Goal: Navigation & Orientation: Find specific page/section

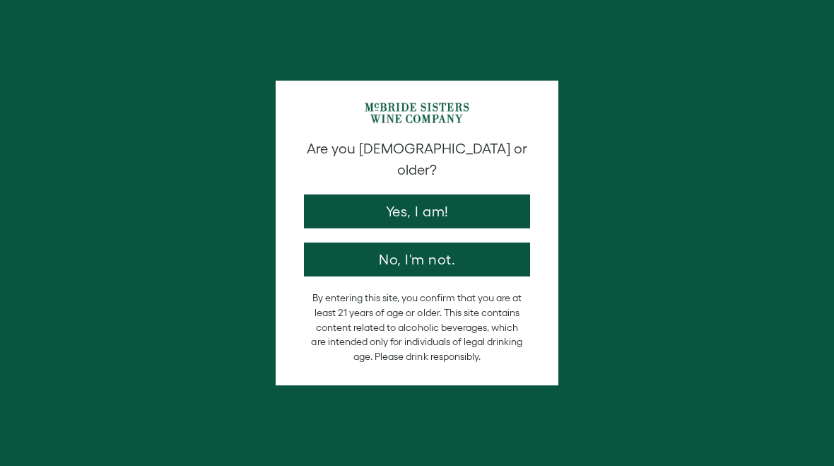
click at [443, 194] on button "Yes, I am!" at bounding box center [417, 211] width 226 height 34
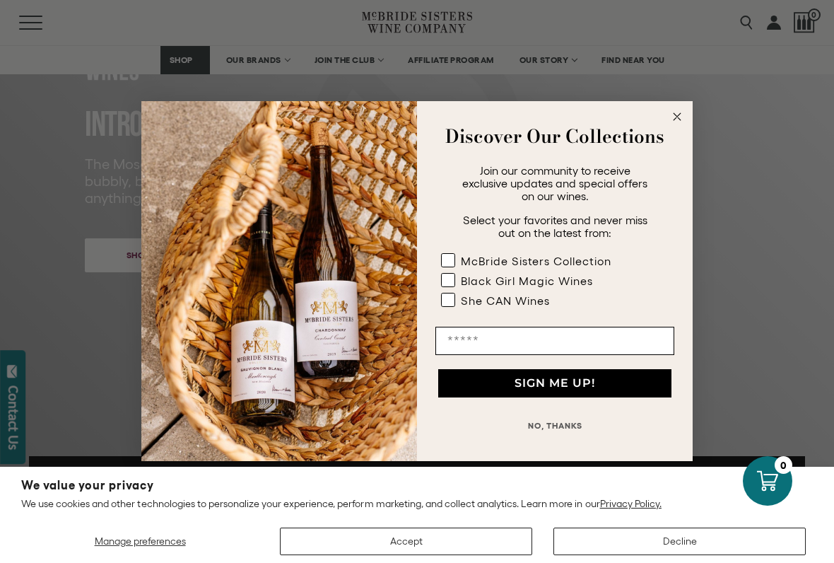
click at [683, 109] on icon "Close dialog" at bounding box center [677, 117] width 17 height 17
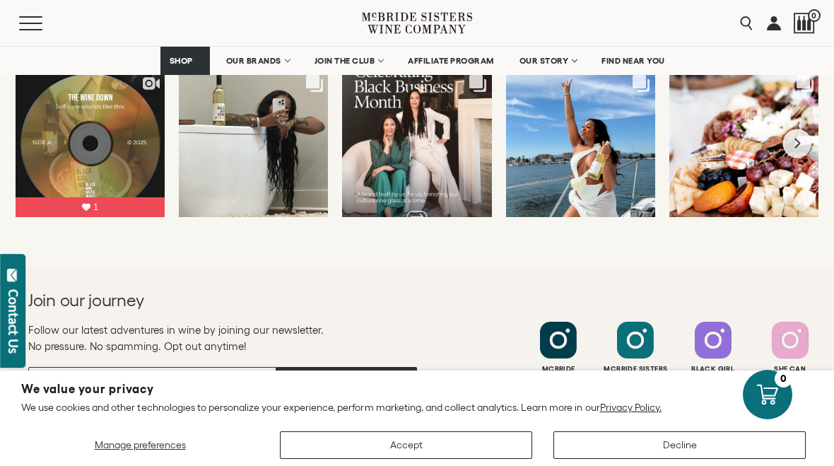
scroll to position [3714, 0]
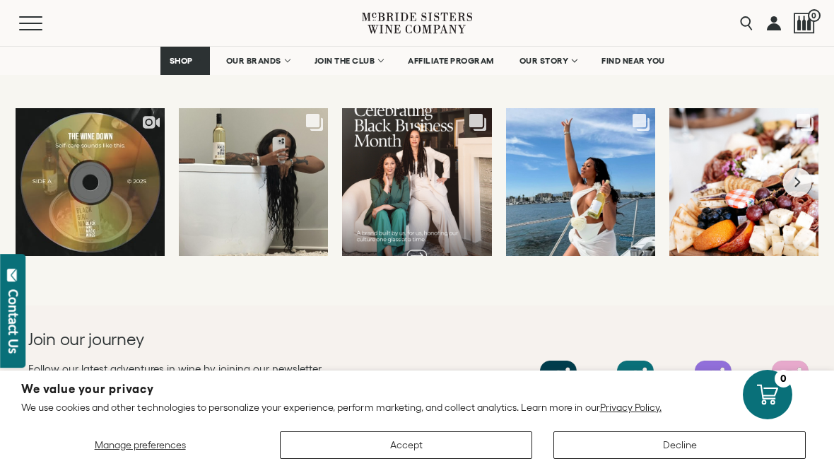
click at [655, 61] on span "FIND NEAR YOU" at bounding box center [634, 61] width 64 height 10
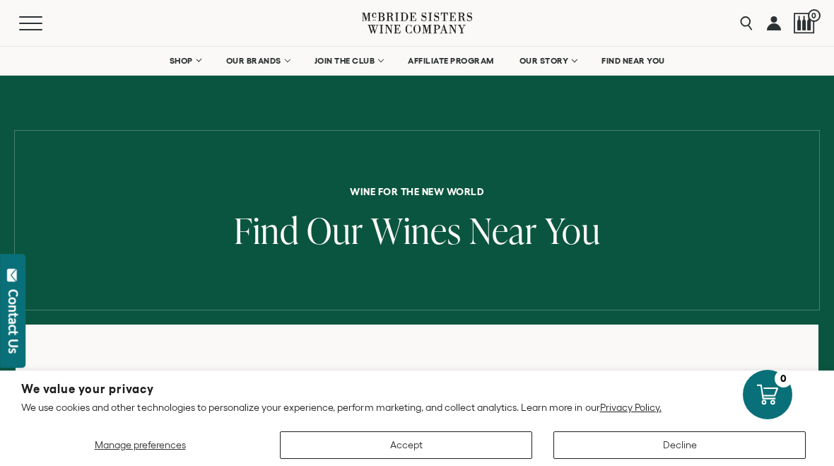
click at [183, 62] on span "SHOP" at bounding box center [182, 61] width 24 height 10
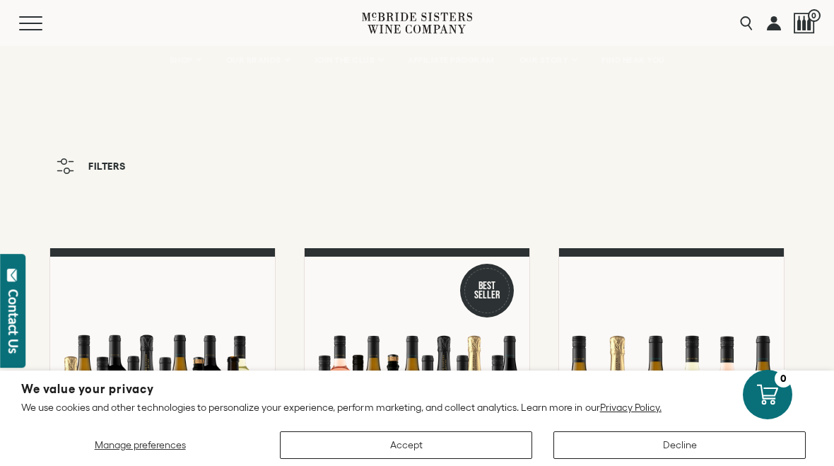
click at [35, 28] on button "Menu" at bounding box center [44, 23] width 51 height 14
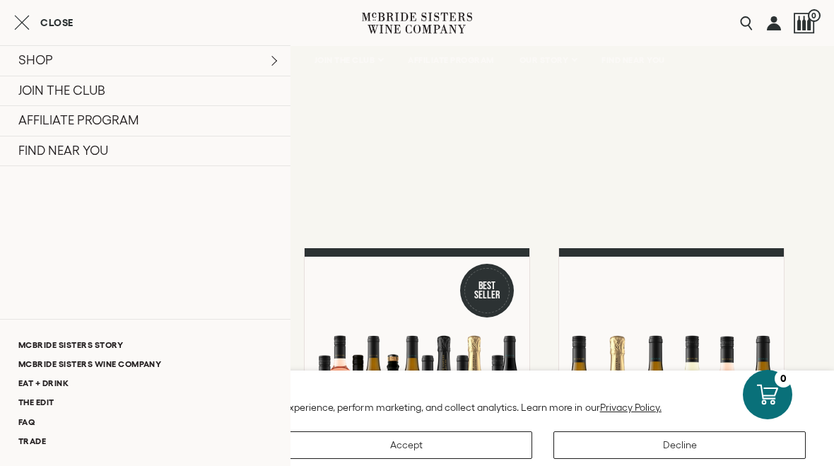
click at [805, 45] on div "0" at bounding box center [804, 23] width 21 height 46
